Goal: Information Seeking & Learning: Learn about a topic

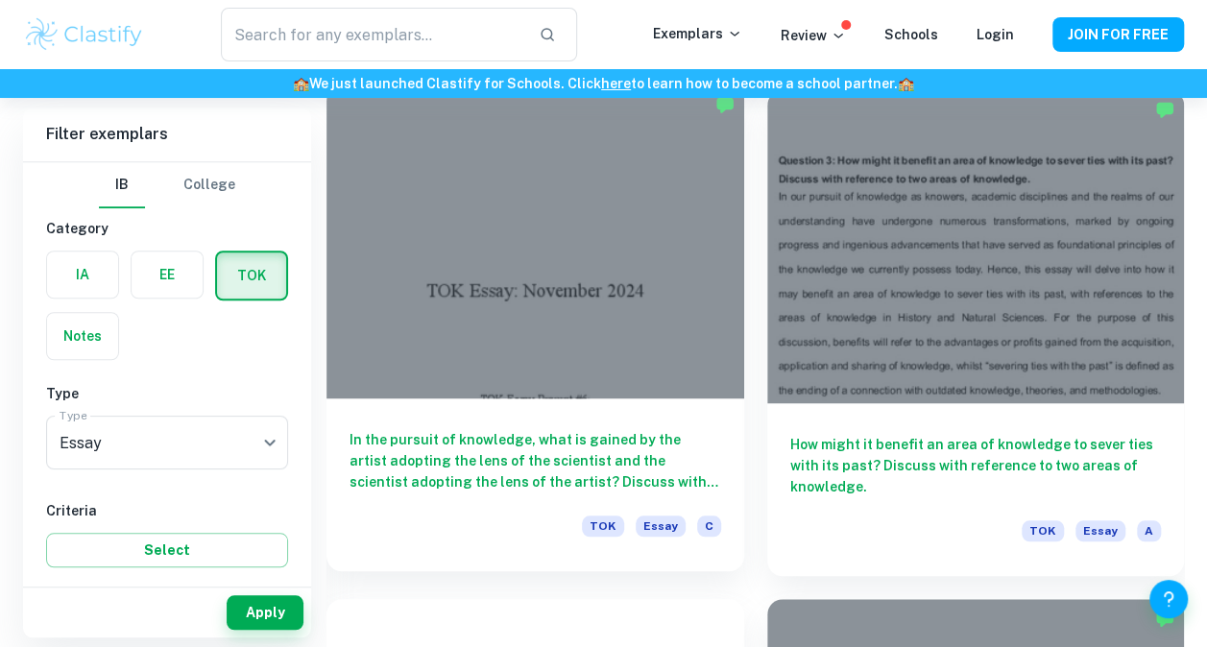
scroll to position [576, 0]
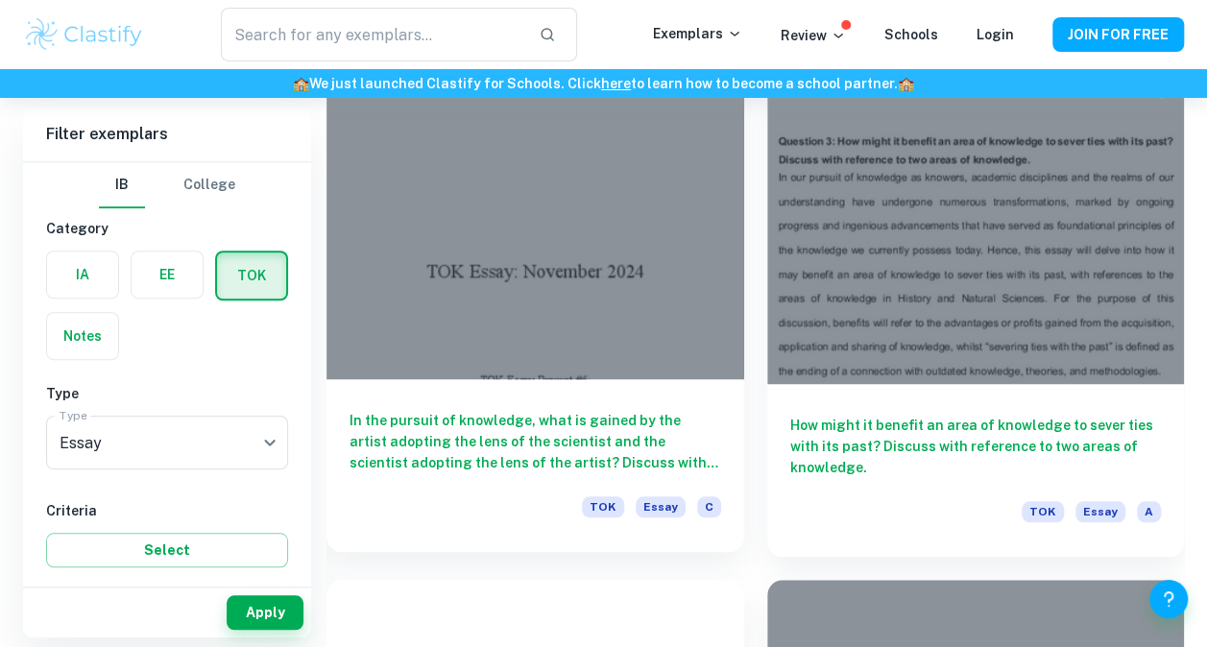
click at [501, 257] on div at bounding box center [535, 222] width 418 height 313
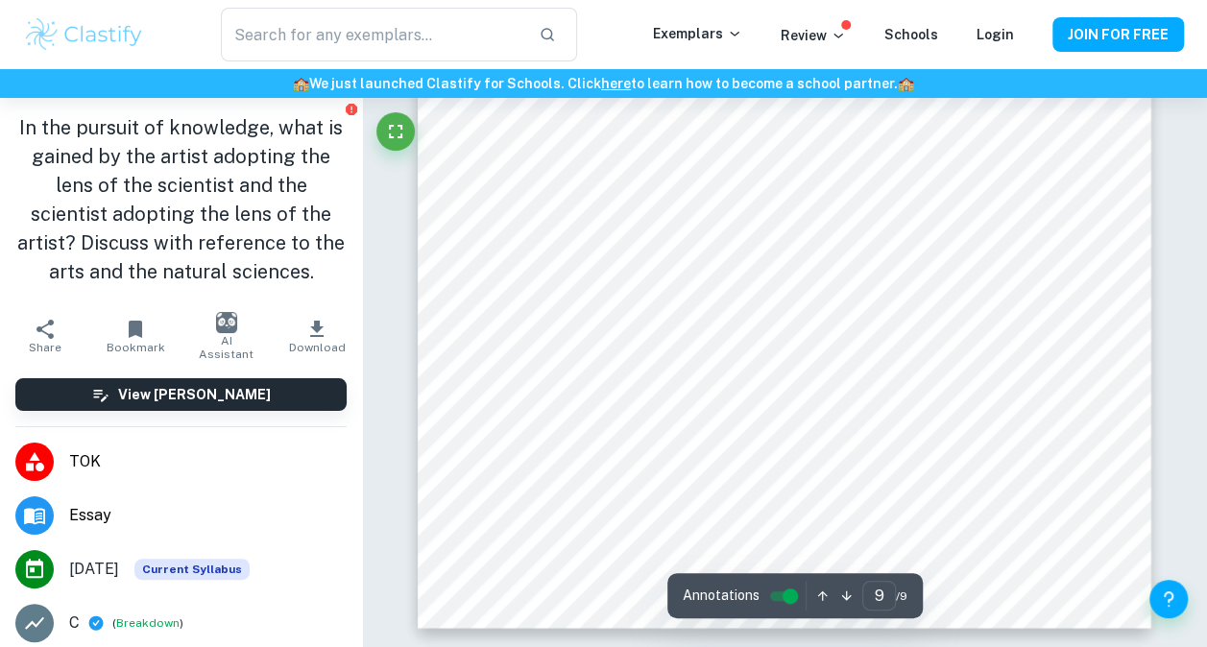
scroll to position [8454, 0]
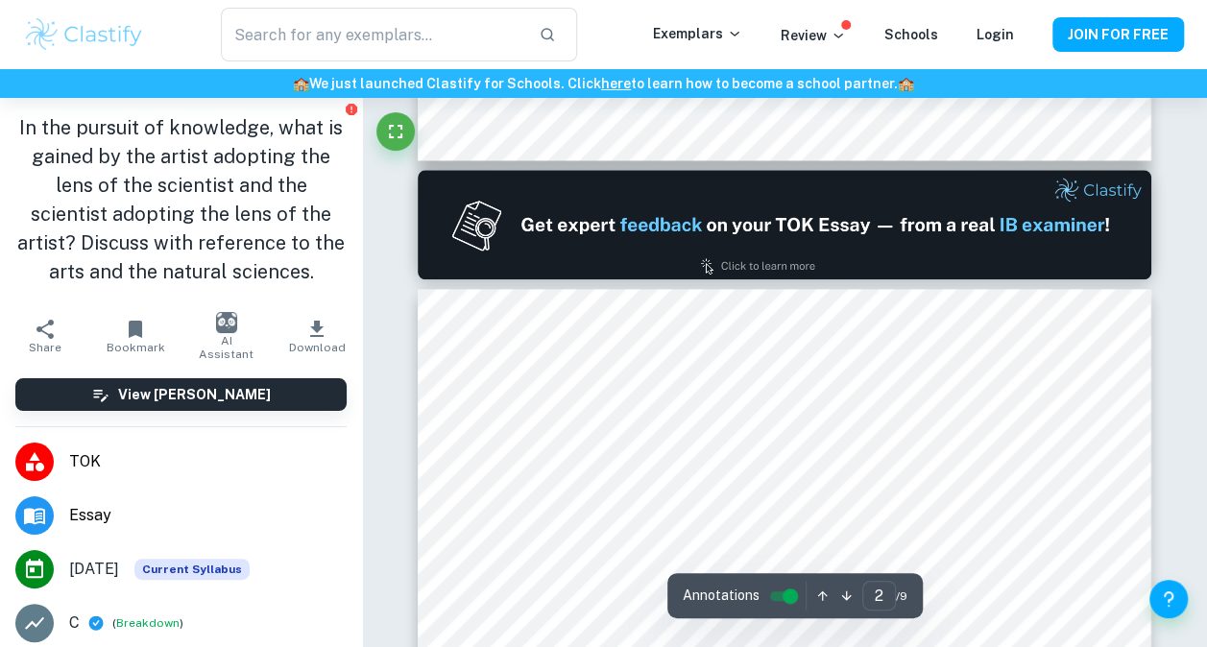
type input "1"
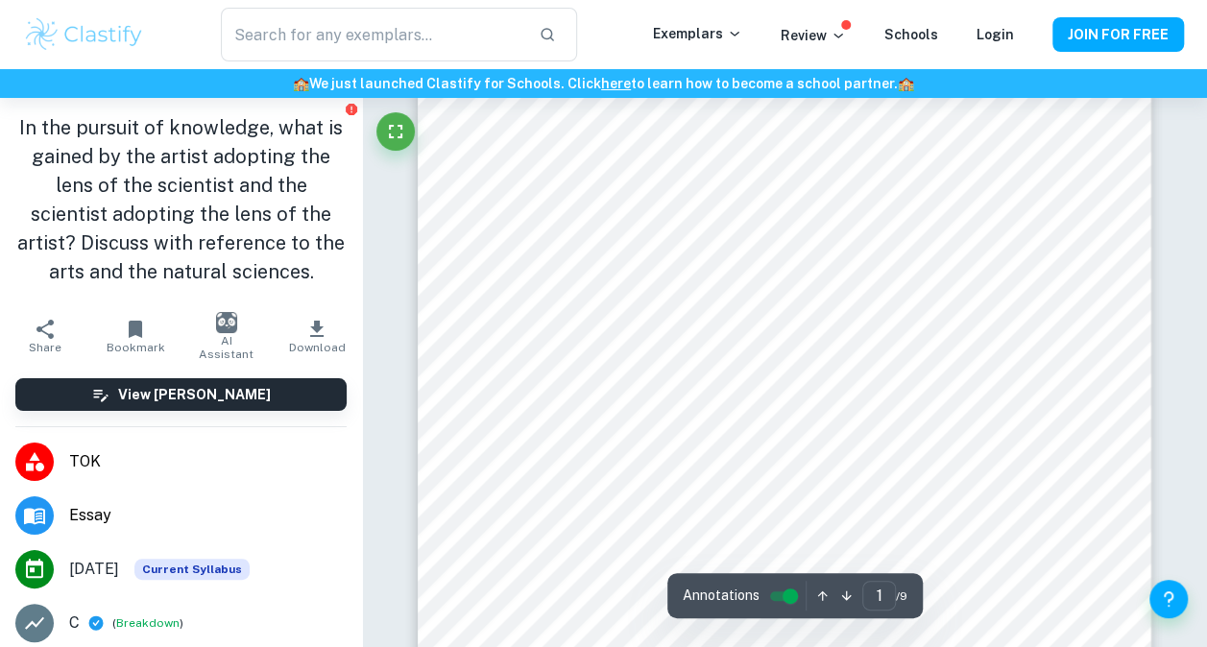
scroll to position [384, 0]
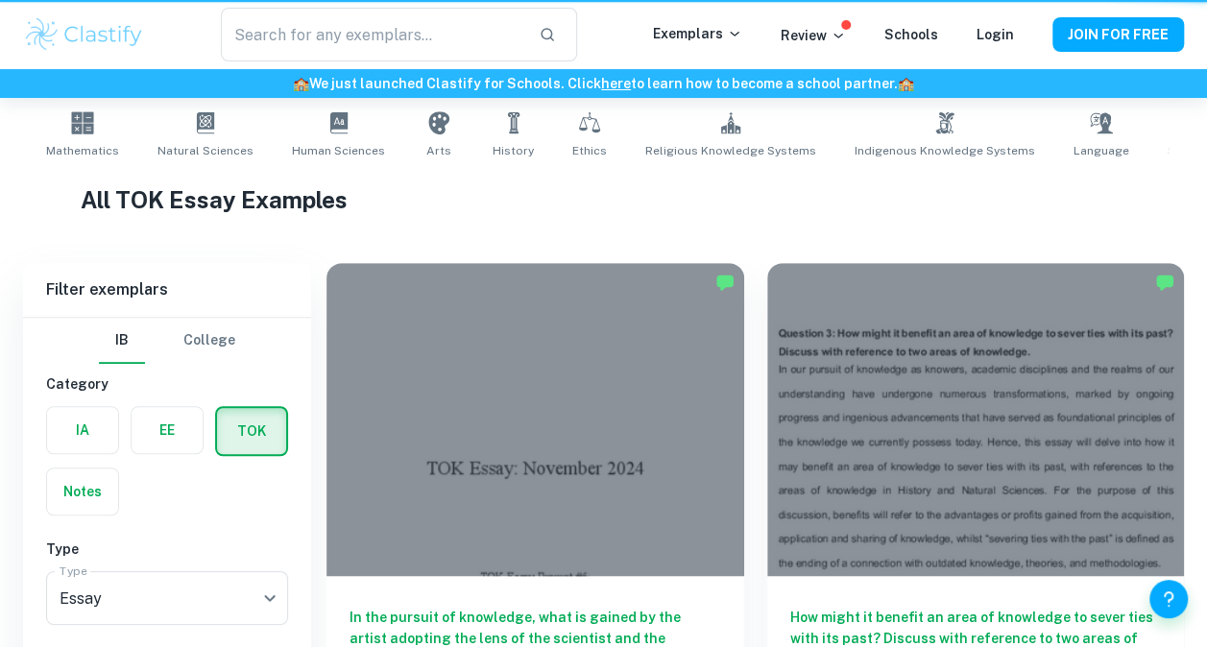
scroll to position [576, 0]
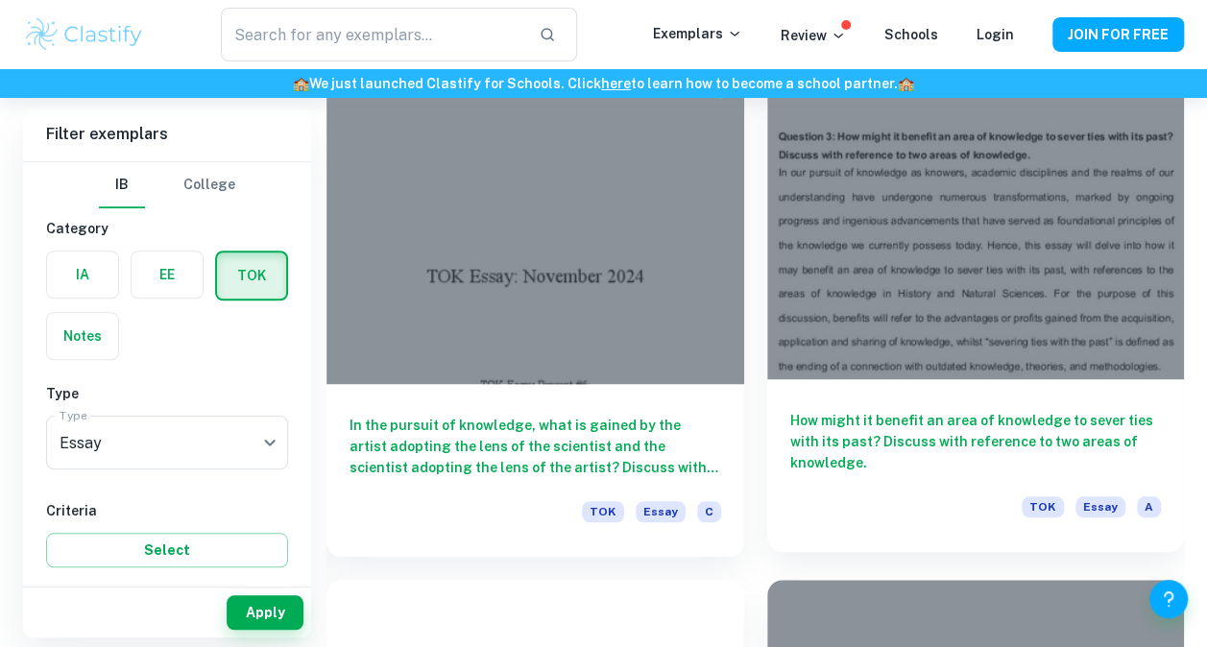
click at [909, 250] on div at bounding box center [976, 222] width 418 height 313
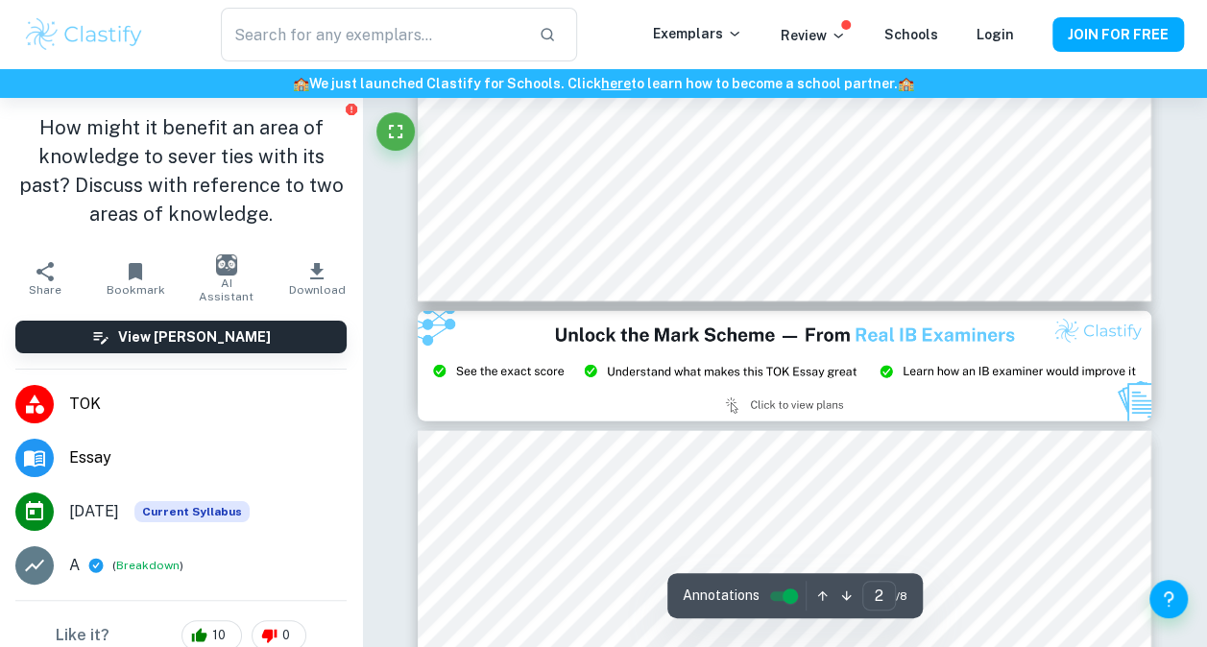
type input "3"
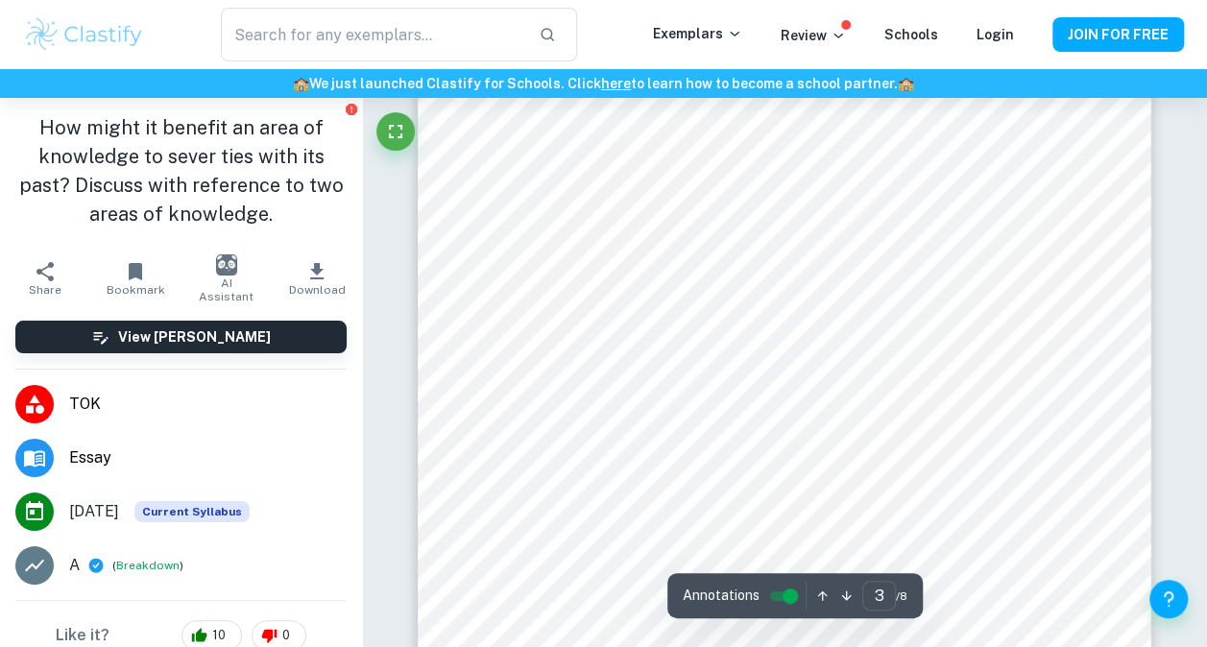
scroll to position [2689, 0]
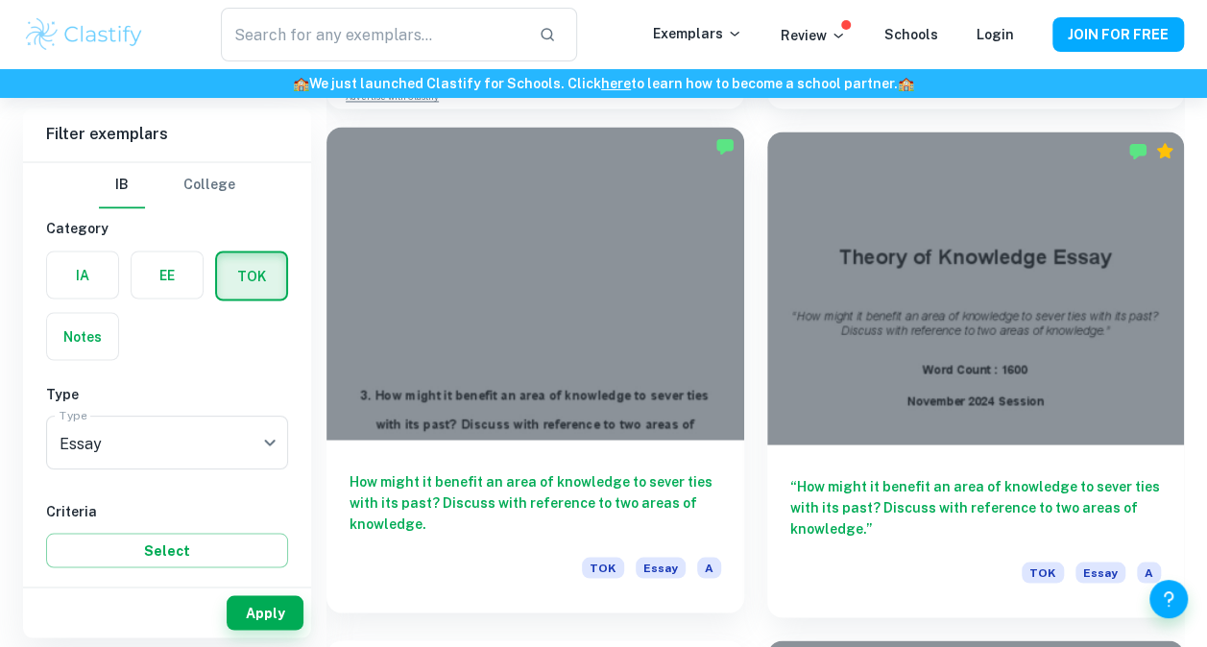
scroll to position [1536, 0]
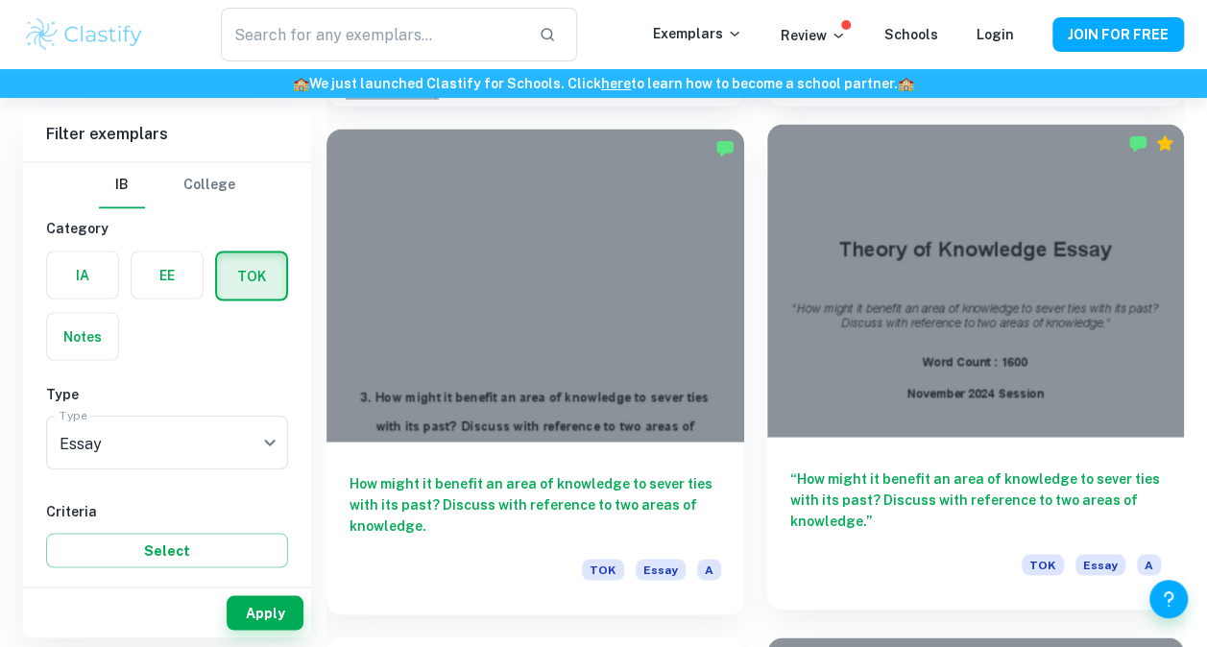
click at [962, 297] on div at bounding box center [976, 280] width 418 height 313
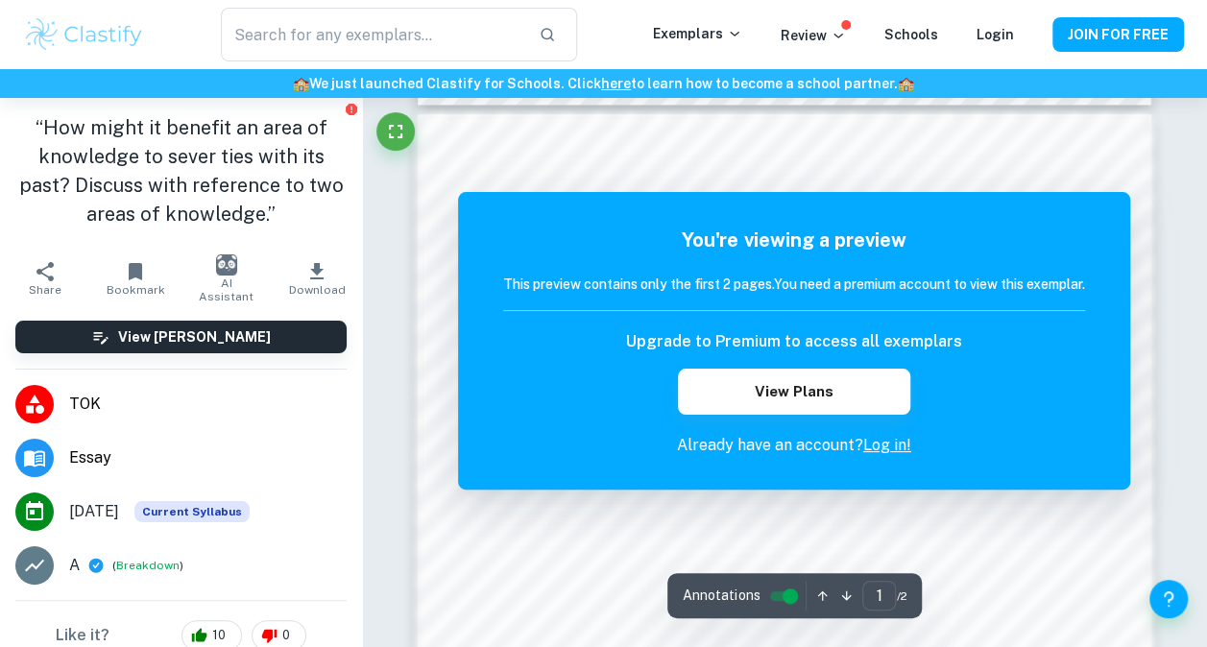
scroll to position [768, 0]
